Goal: Task Accomplishment & Management: Manage account settings

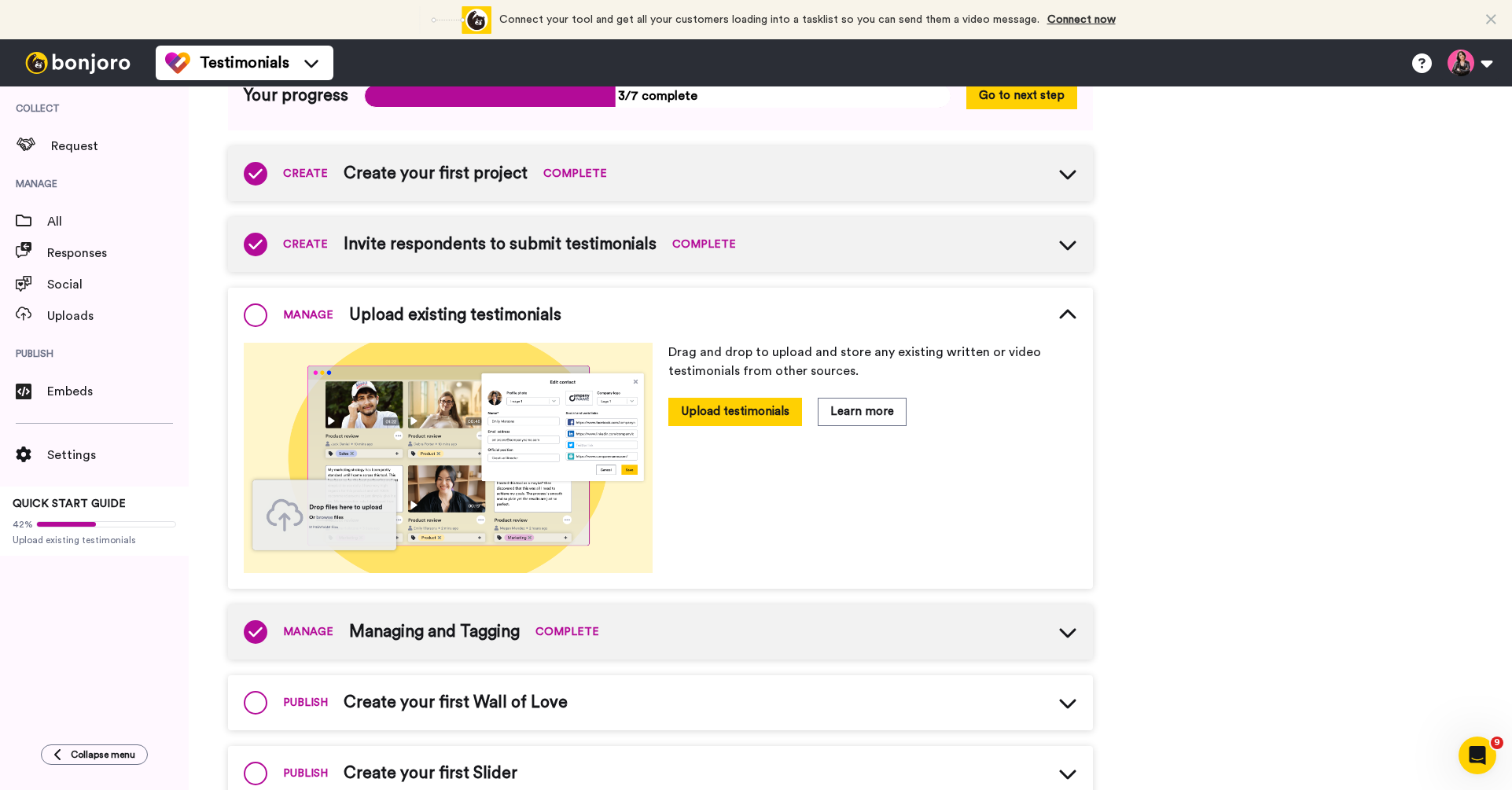
click at [1091, 291] on div "MANAGE Upload existing testimonials" at bounding box center [660, 315] width 865 height 55
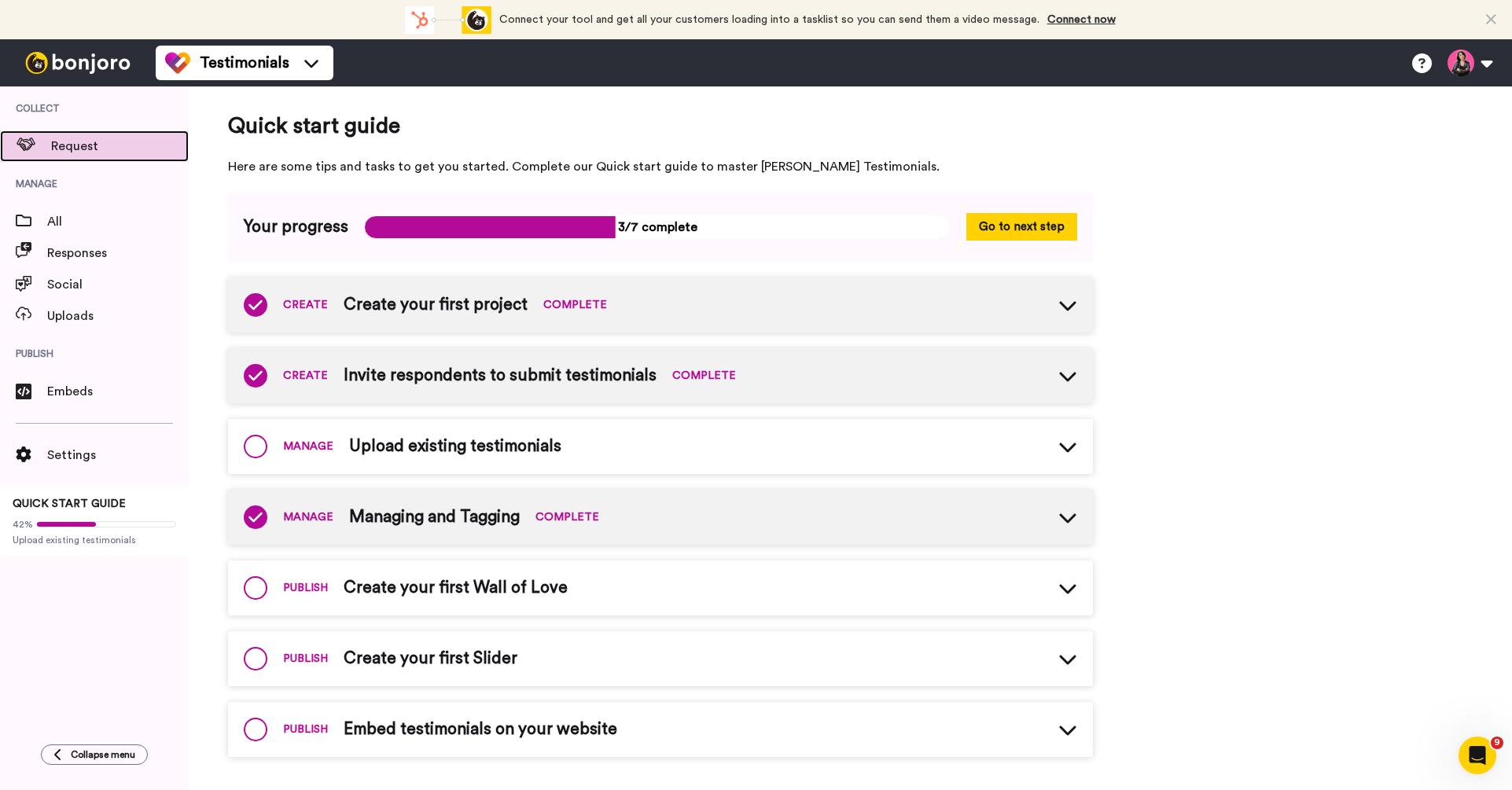
click at [76, 151] on span "Request" at bounding box center [120, 146] width 138 height 19
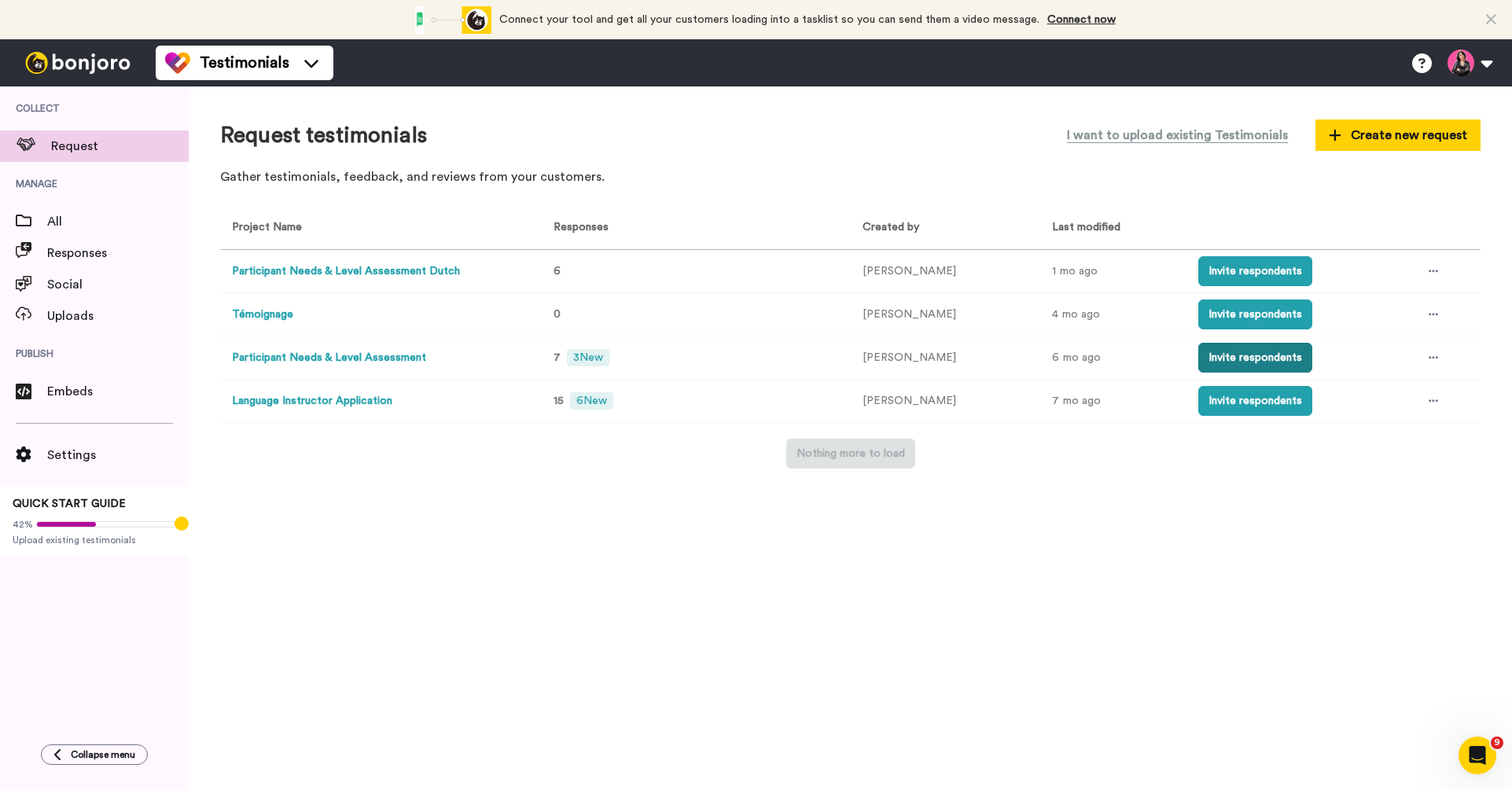
click at [1226, 357] on button "Invite respondents" at bounding box center [1255, 357] width 114 height 30
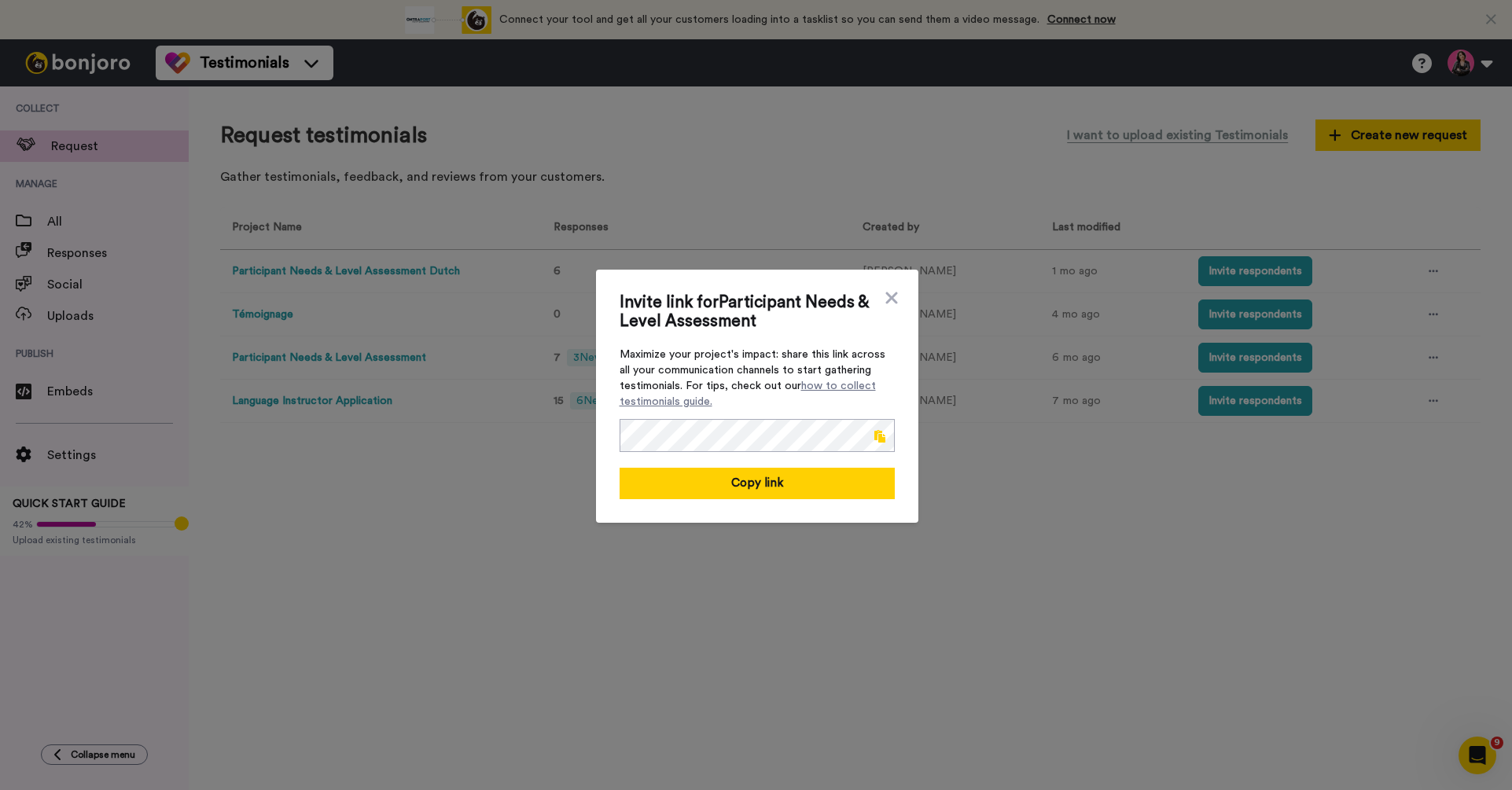
click at [883, 433] on span at bounding box center [879, 436] width 11 height 12
click at [893, 300] on icon at bounding box center [891, 297] width 12 height 12
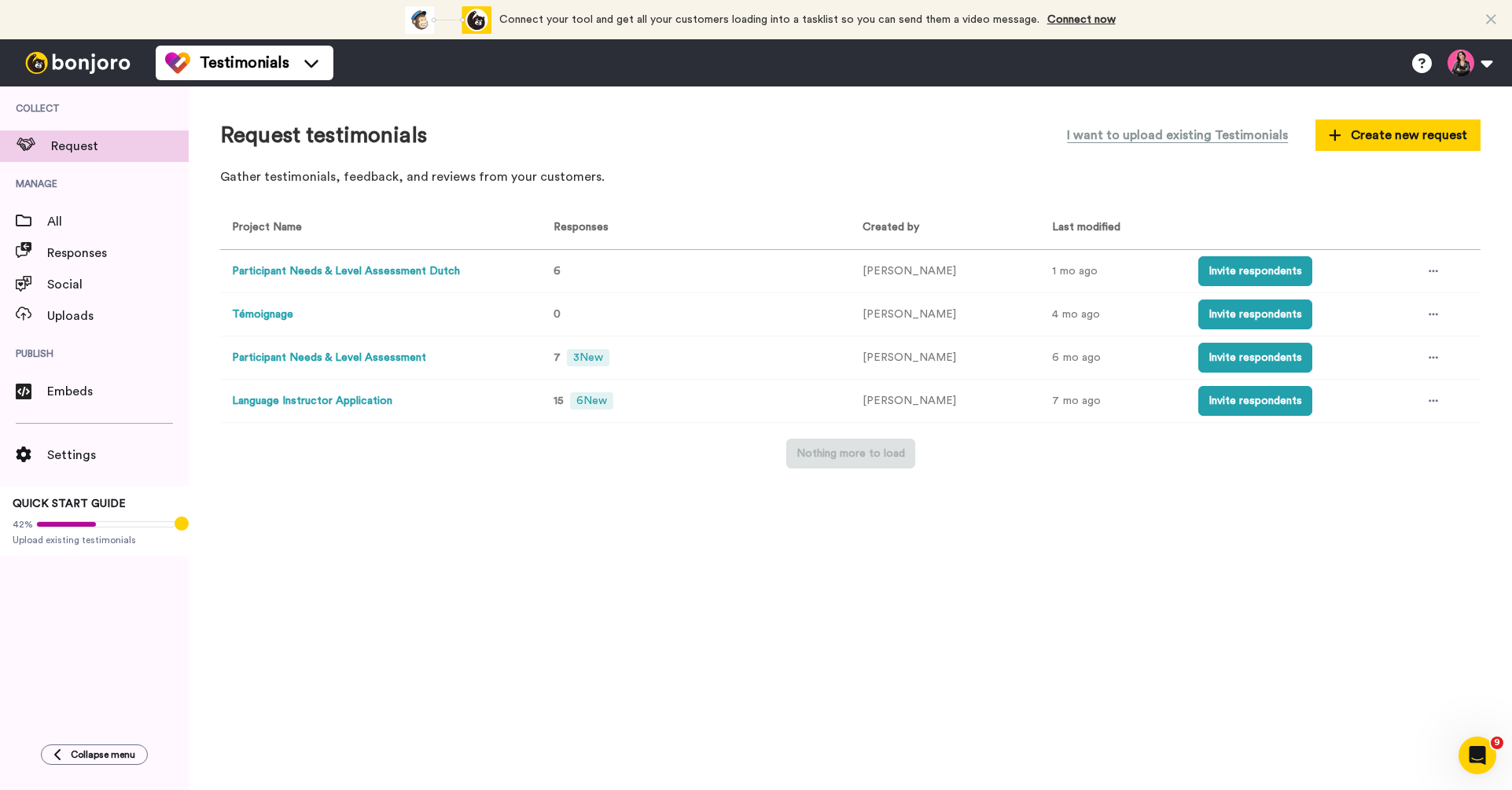
click at [962, 158] on div "Request testimonials I want to upload existing Testimonials Create new request …" at bounding box center [850, 156] width 1260 height 76
click at [611, 542] on div "Request testimonials I want to upload existing Testimonials Create new request …" at bounding box center [850, 438] width 1323 height 704
click at [1247, 274] on button "Invite respondents" at bounding box center [1255, 272] width 114 height 30
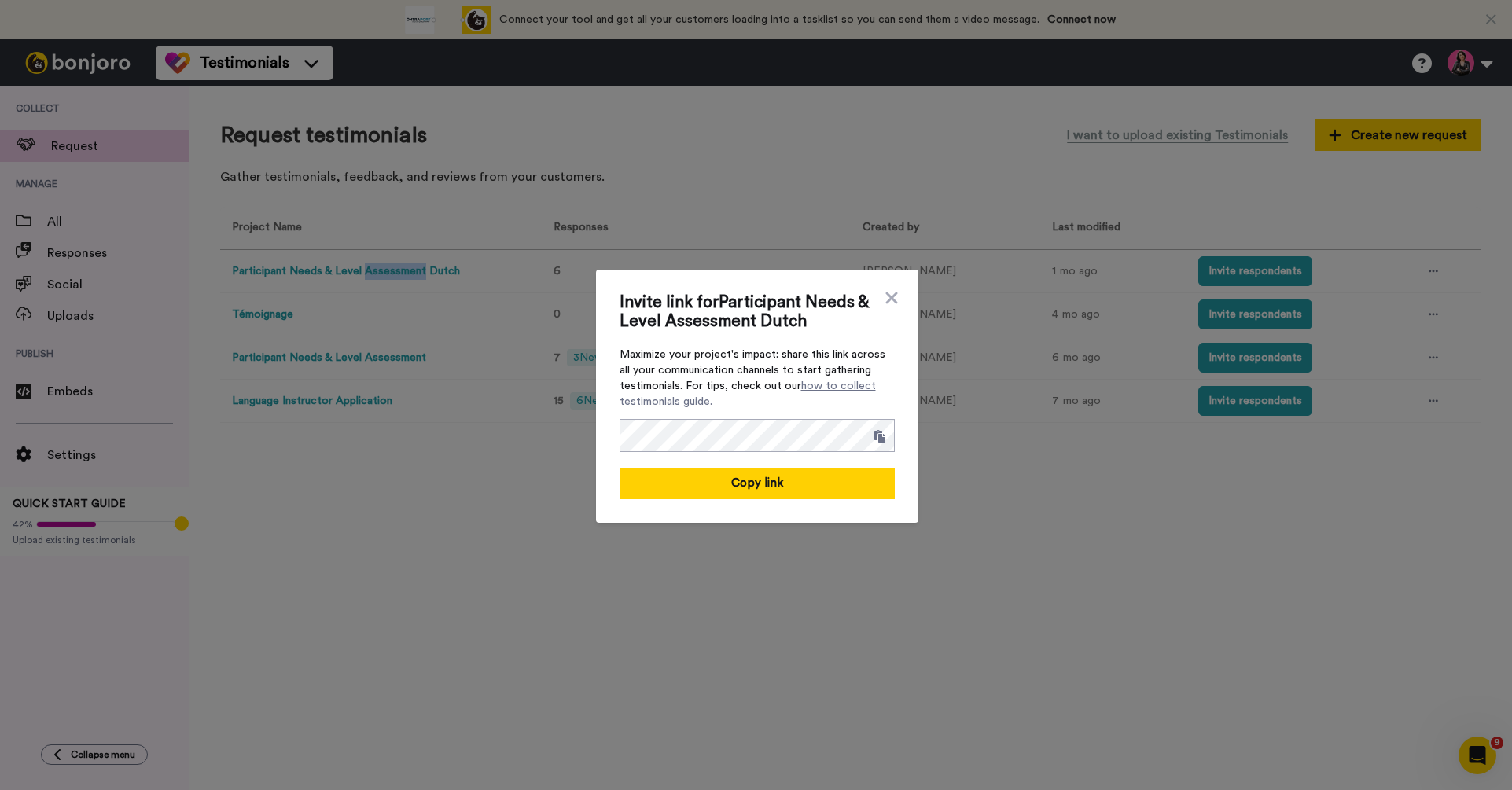
copy button "Assessment"
click at [889, 300] on icon at bounding box center [891, 297] width 12 height 12
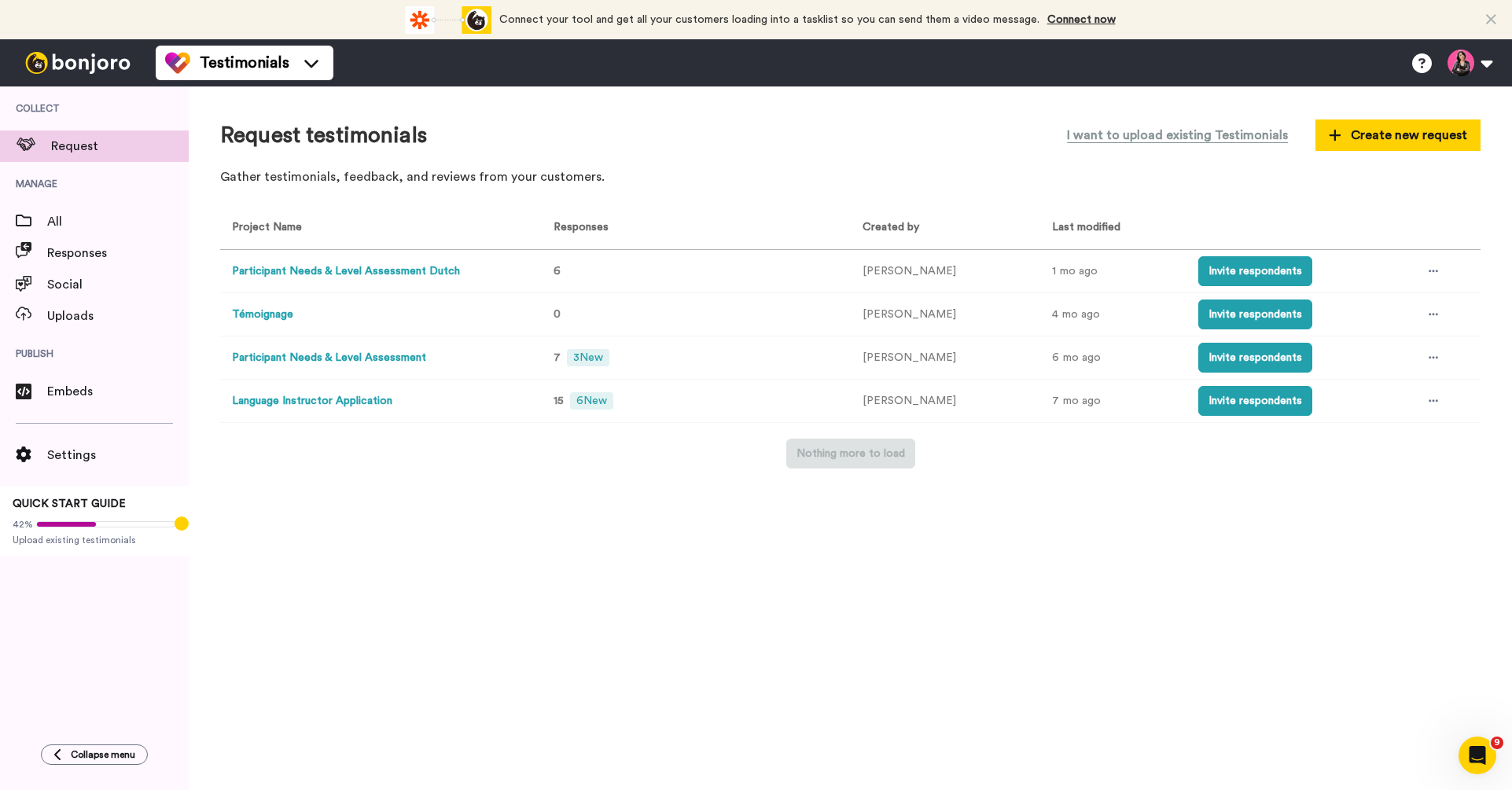
click at [1039, 490] on div "Request testimonials I want to upload existing Testimonials Create new request …" at bounding box center [850, 438] width 1323 height 704
click at [1236, 362] on button "Invite respondents" at bounding box center [1255, 357] width 114 height 30
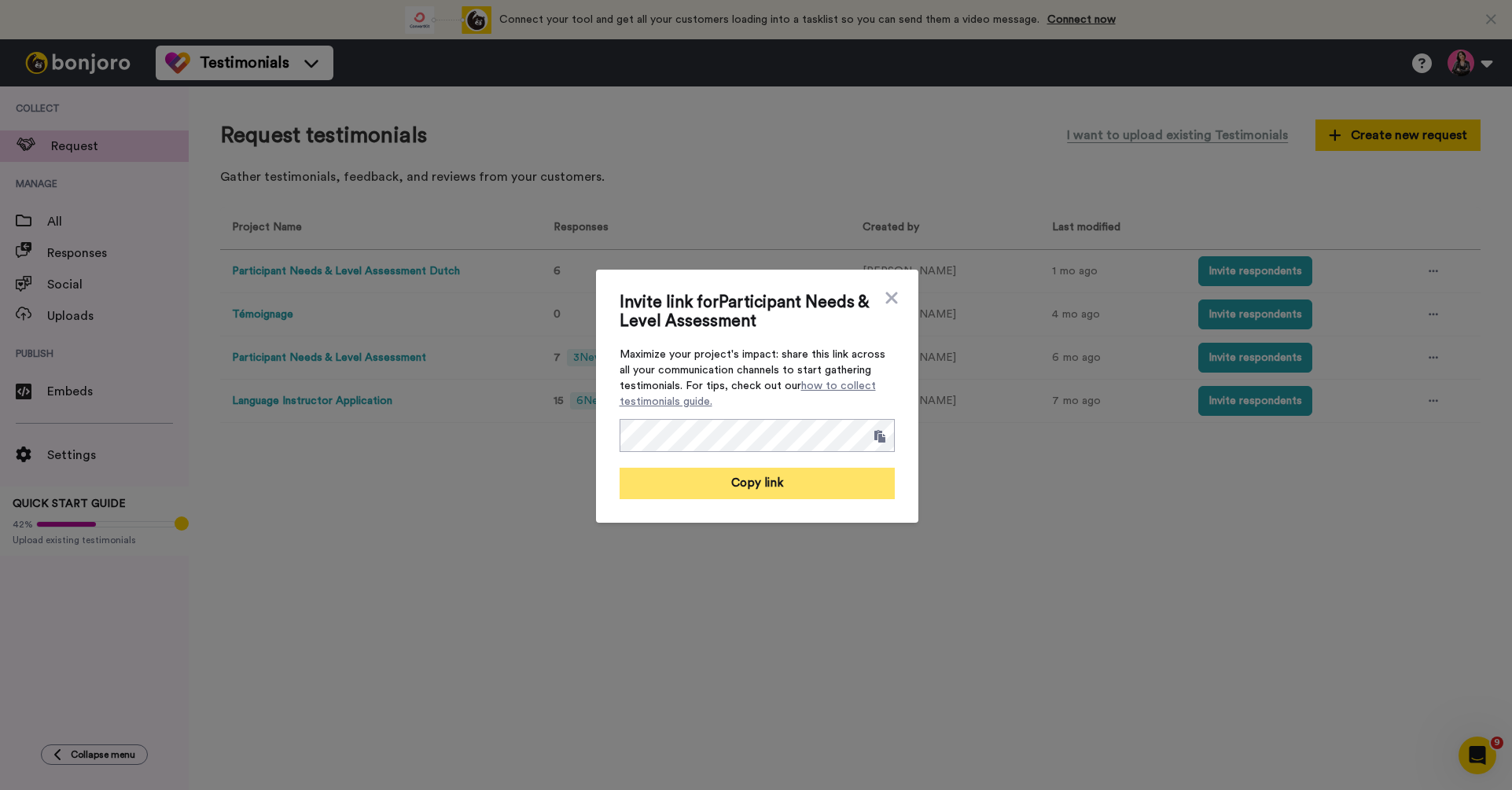
click at [787, 491] on button "Copy link" at bounding box center [757, 484] width 275 height 31
click at [894, 294] on icon at bounding box center [891, 297] width 12 height 12
